Goal: Transaction & Acquisition: Purchase product/service

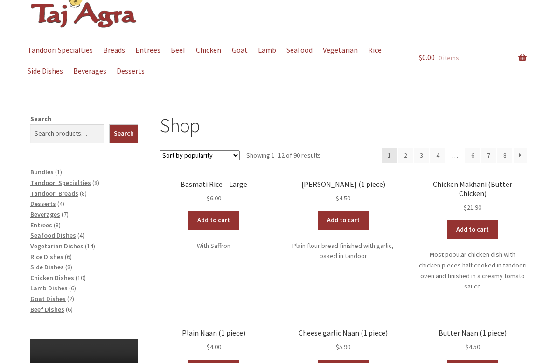
scroll to position [50, 0]
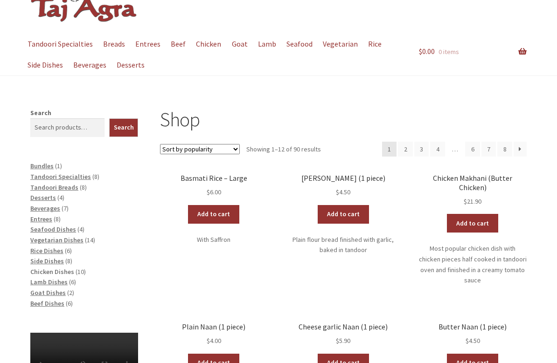
click at [48, 269] on span "Chicken Dishes" at bounding box center [52, 272] width 44 height 8
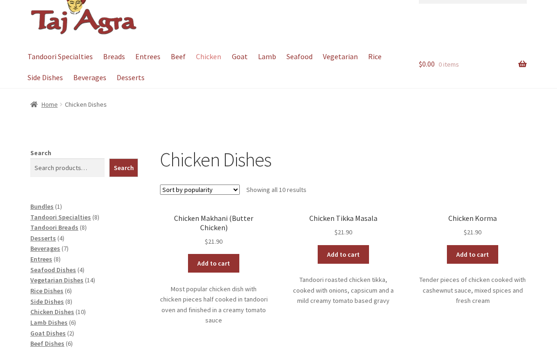
scroll to position [39, 0]
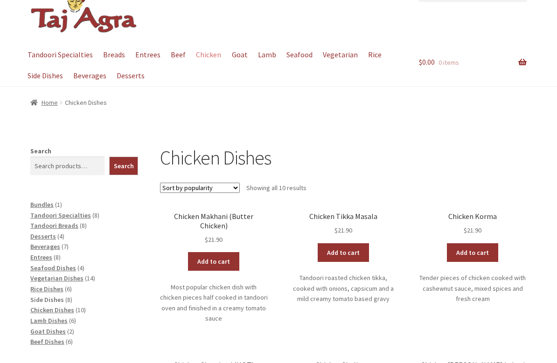
click at [45, 296] on span "Side Dishes" at bounding box center [47, 300] width 34 height 8
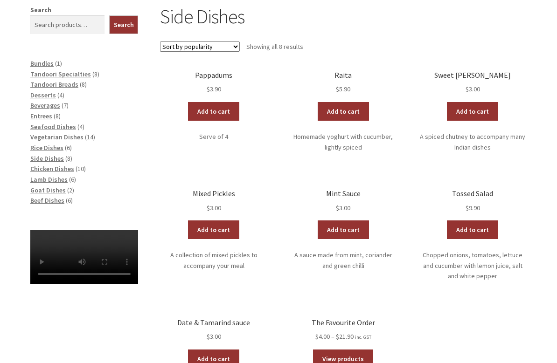
scroll to position [181, 0]
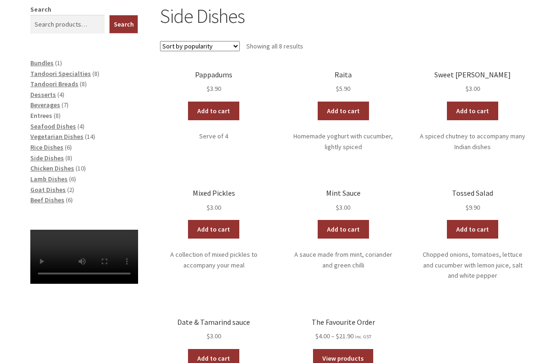
click at [44, 113] on span "Entrees" at bounding box center [41, 116] width 22 height 8
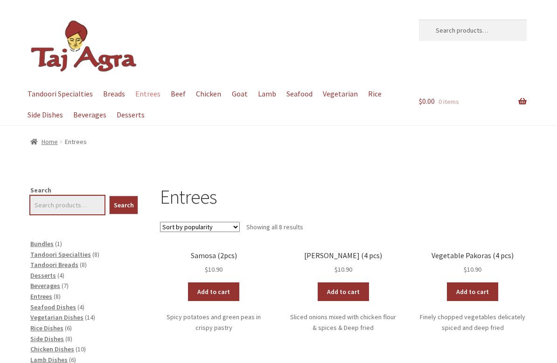
click at [69, 203] on input "Search" at bounding box center [67, 205] width 74 height 19
type input "naan"
click at [124, 204] on button "Search" at bounding box center [123, 205] width 29 height 19
